Goal: Find specific page/section: Find specific page/section

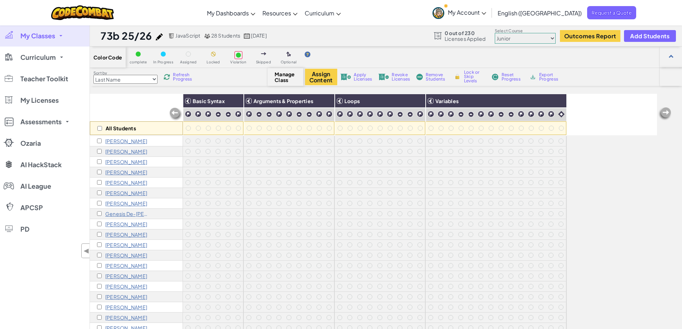
scroll to position [45, 0]
click at [40, 34] on span "My Classes" at bounding box center [37, 36] width 35 height 6
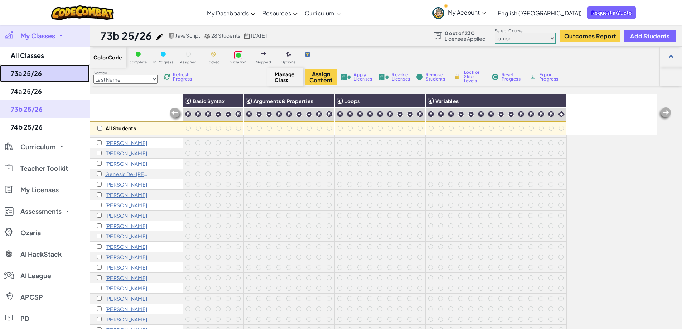
click at [43, 72] on link "73a 25/26" at bounding box center [44, 73] width 89 height 18
select select "560f1a9f22961295f9427742"
